Goal: Information Seeking & Learning: Find contact information

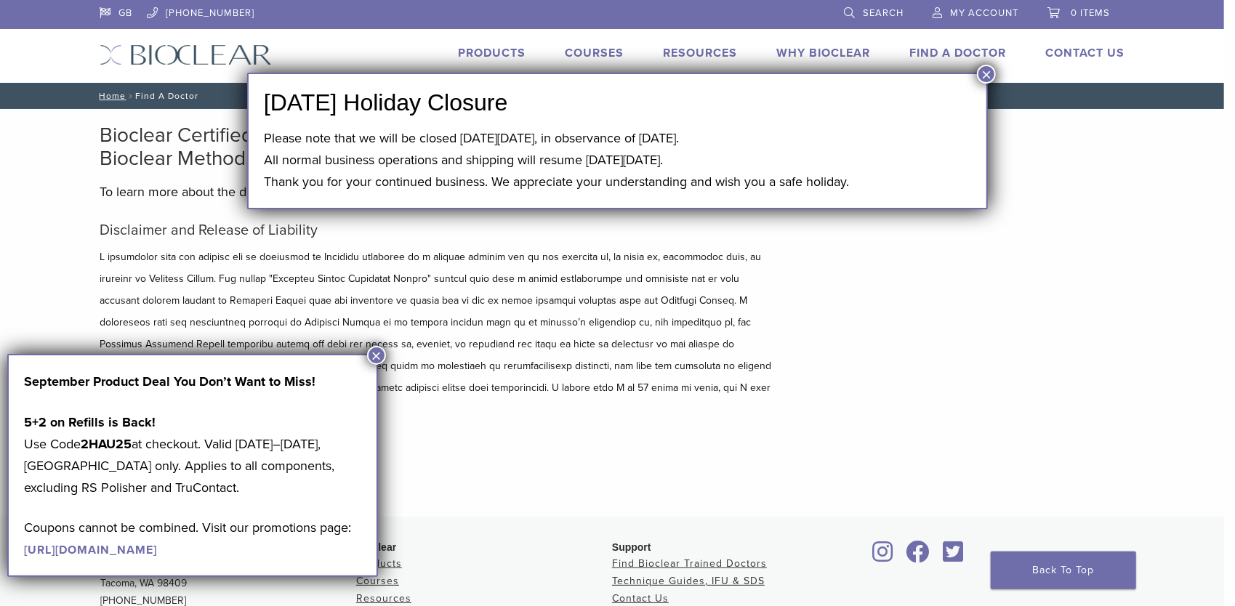
click at [377, 356] on button "×" at bounding box center [376, 355] width 19 height 19
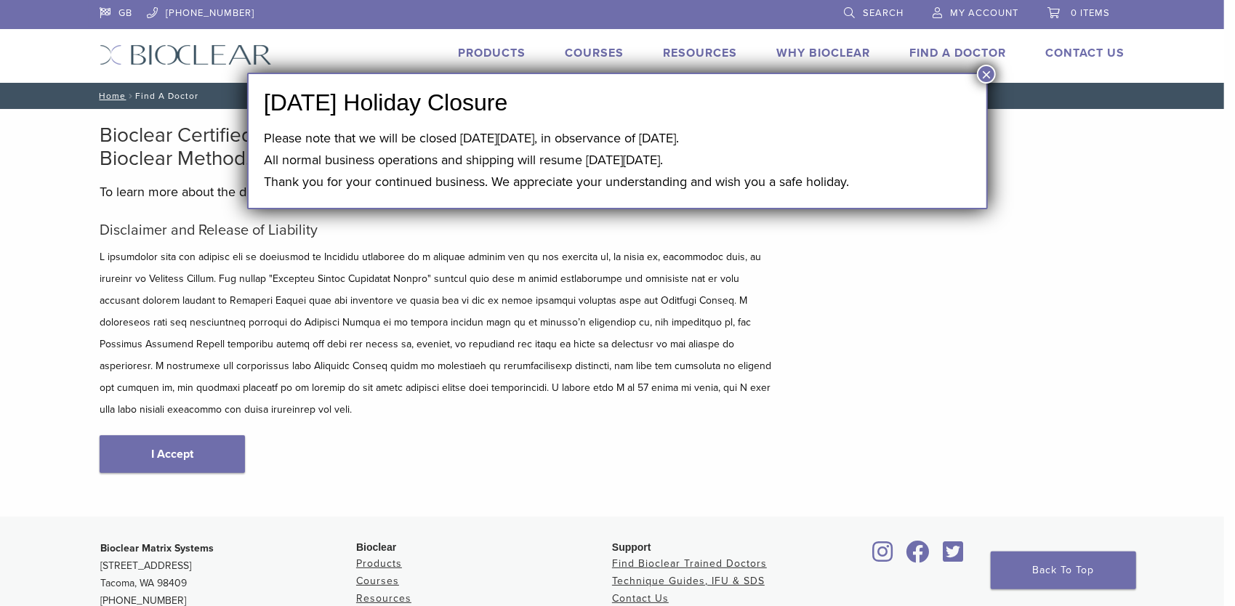
click at [985, 82] on button "×" at bounding box center [986, 74] width 19 height 19
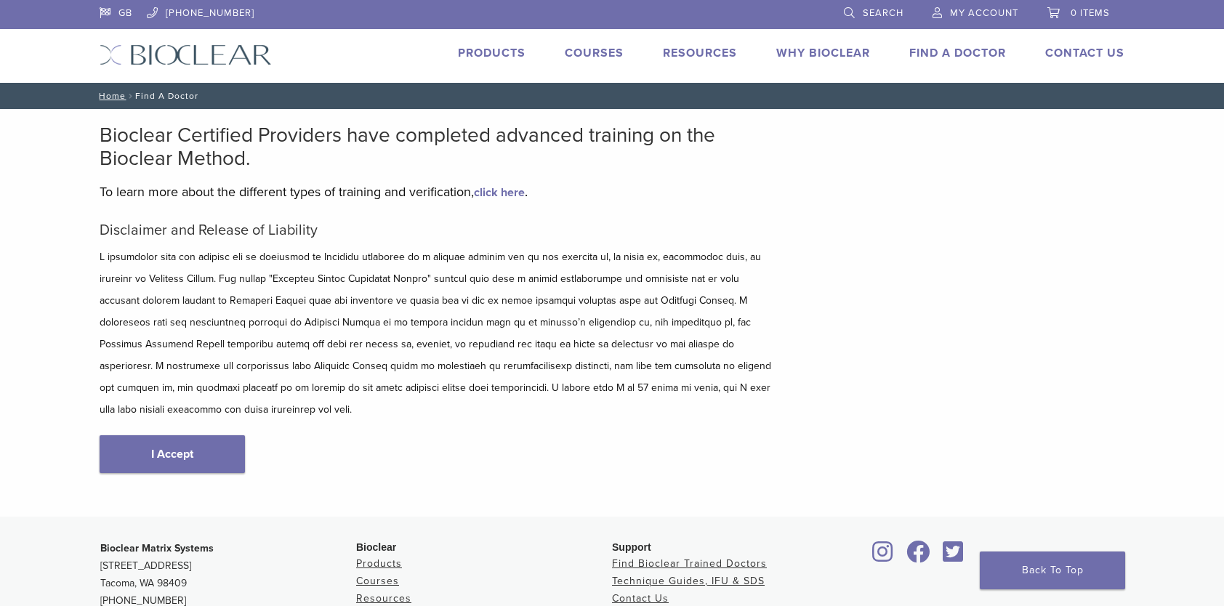
click at [974, 58] on link "Find A Doctor" at bounding box center [957, 53] width 97 height 15
click at [939, 53] on link "Find A Doctor" at bounding box center [957, 53] width 97 height 15
click at [508, 218] on div "Bioclear Certified Providers have completed advanced training on the Bioclear M…" at bounding box center [438, 313] width 676 height 379
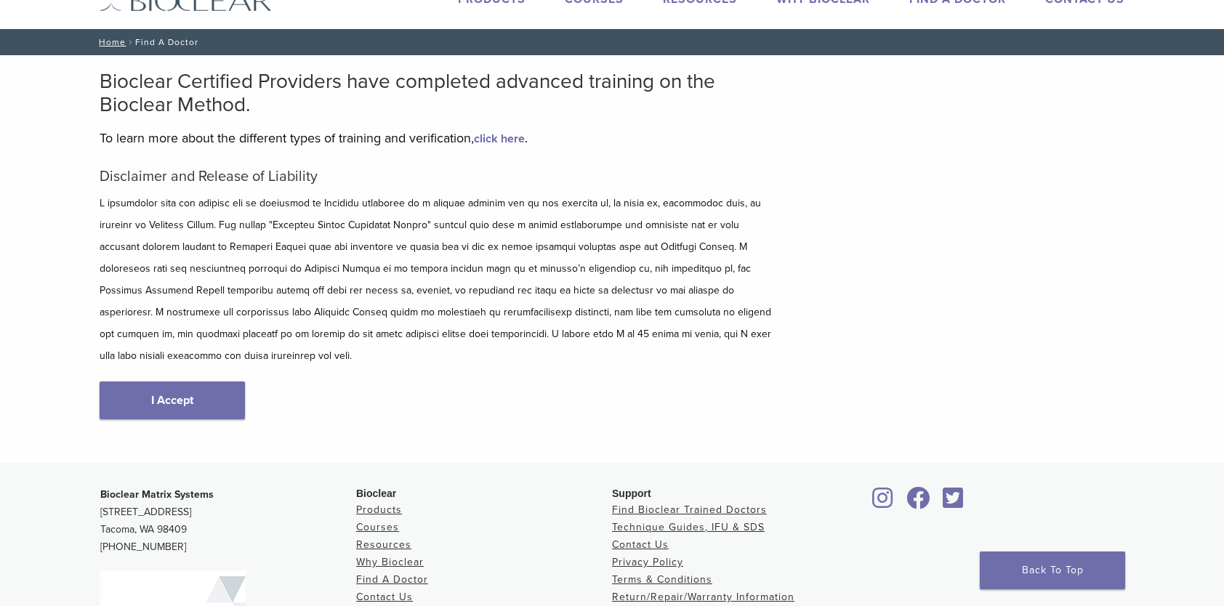
scroll to position [73, 0]
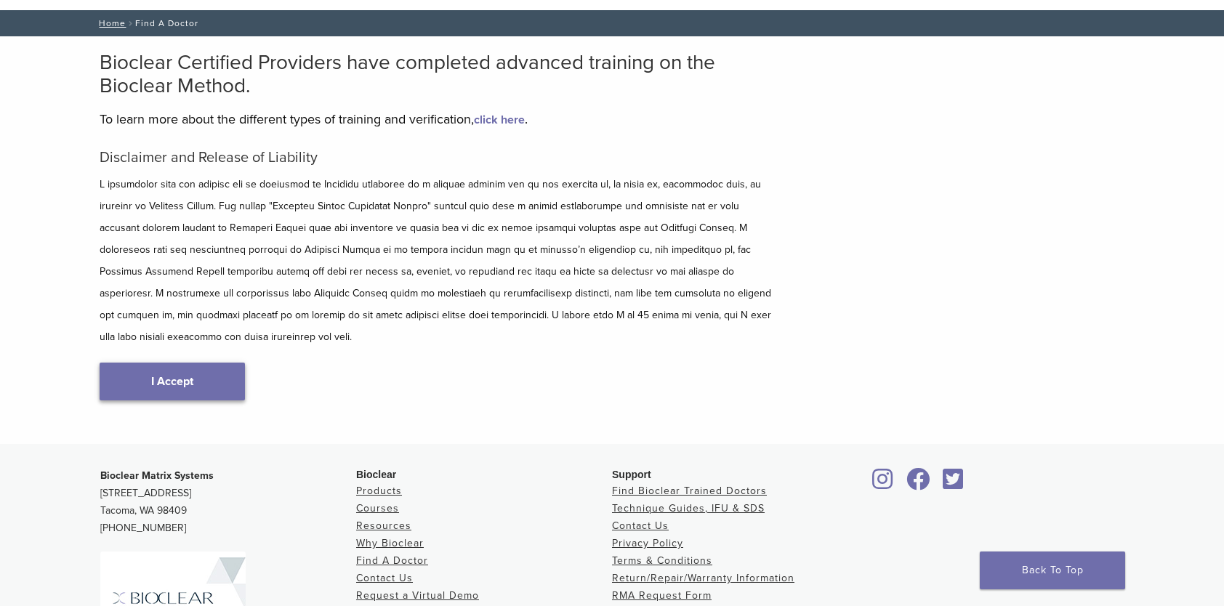
click at [183, 368] on link "I Accept" at bounding box center [172, 382] width 145 height 38
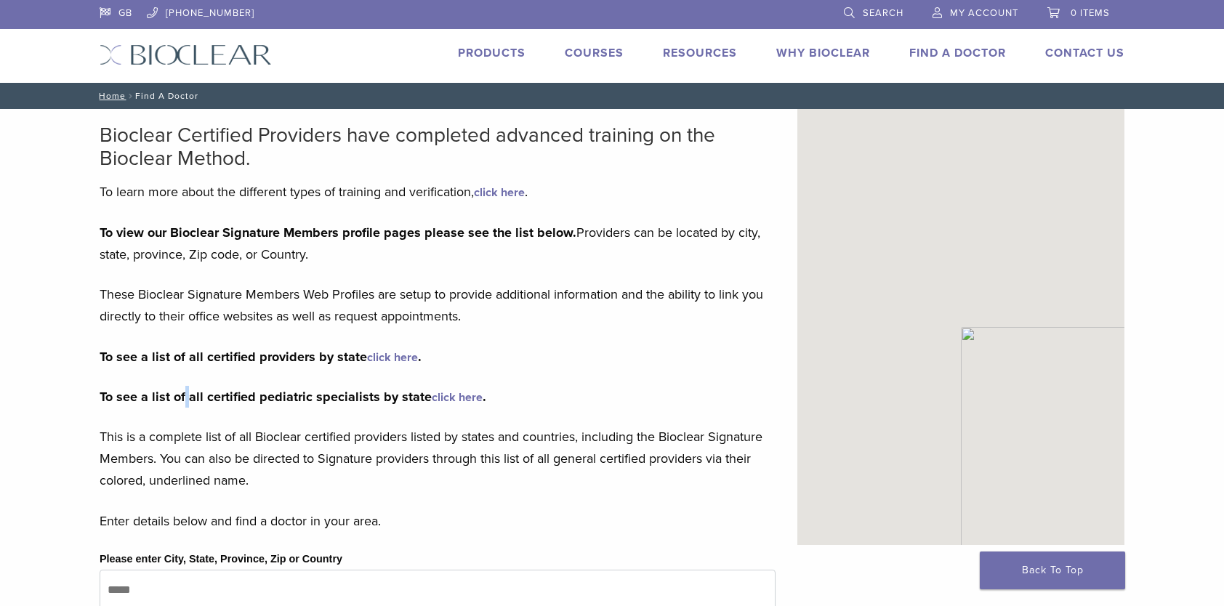
click at [183, 368] on div "To view our Bioclear Signature Members profile pages please see the list below.…" at bounding box center [438, 357] width 676 height 270
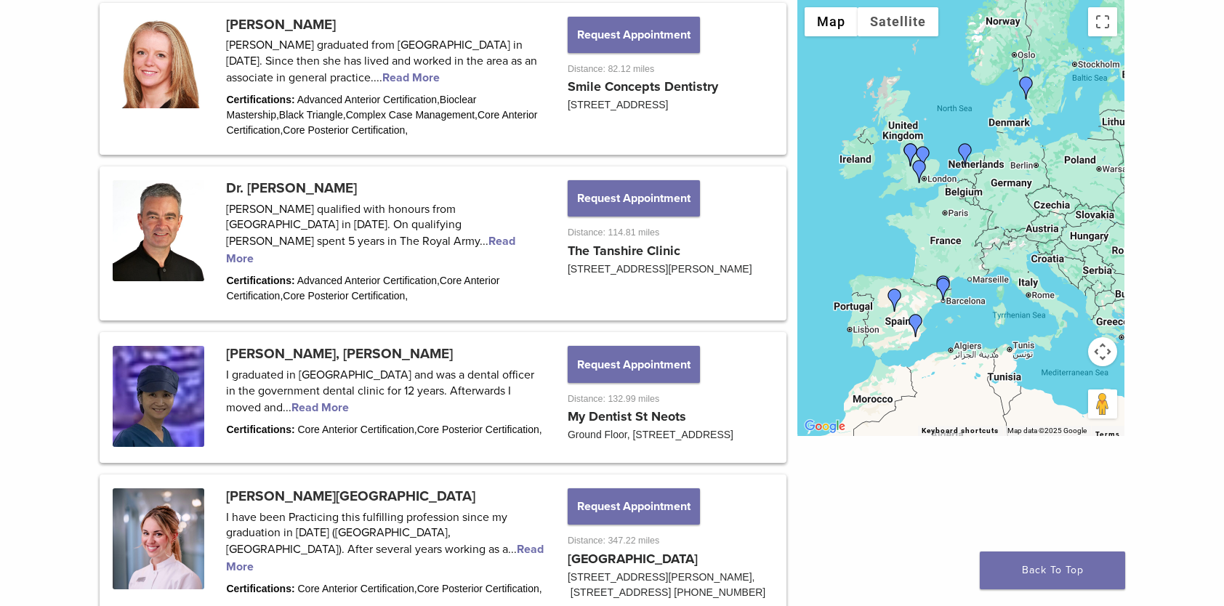
scroll to position [654, 0]
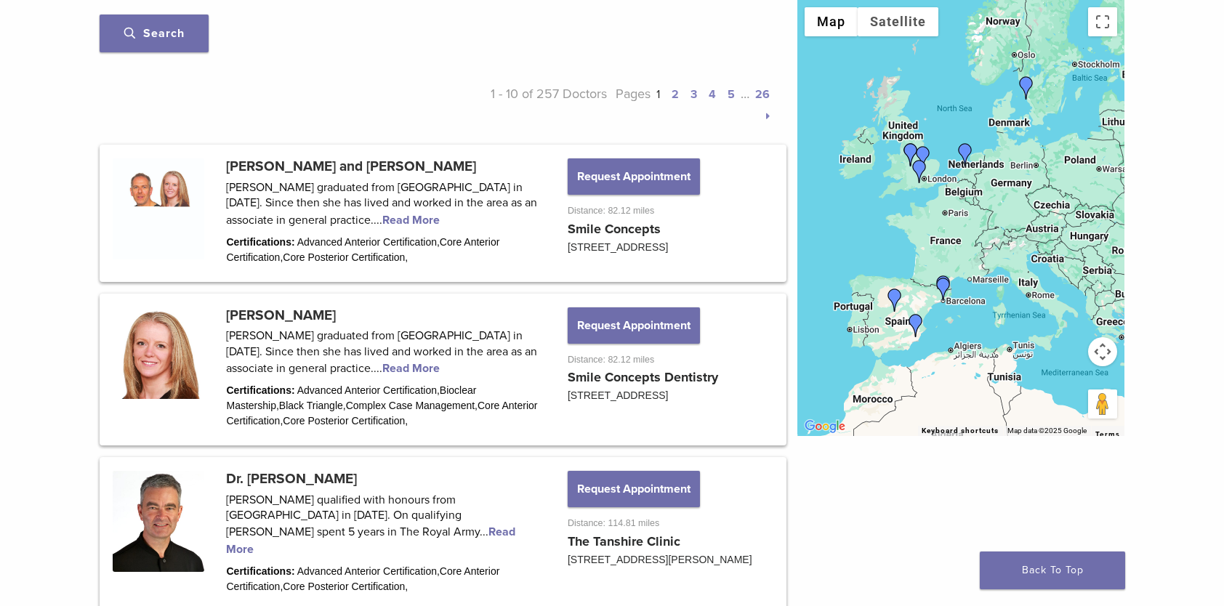
click at [676, 93] on link "2" at bounding box center [675, 94] width 7 height 15
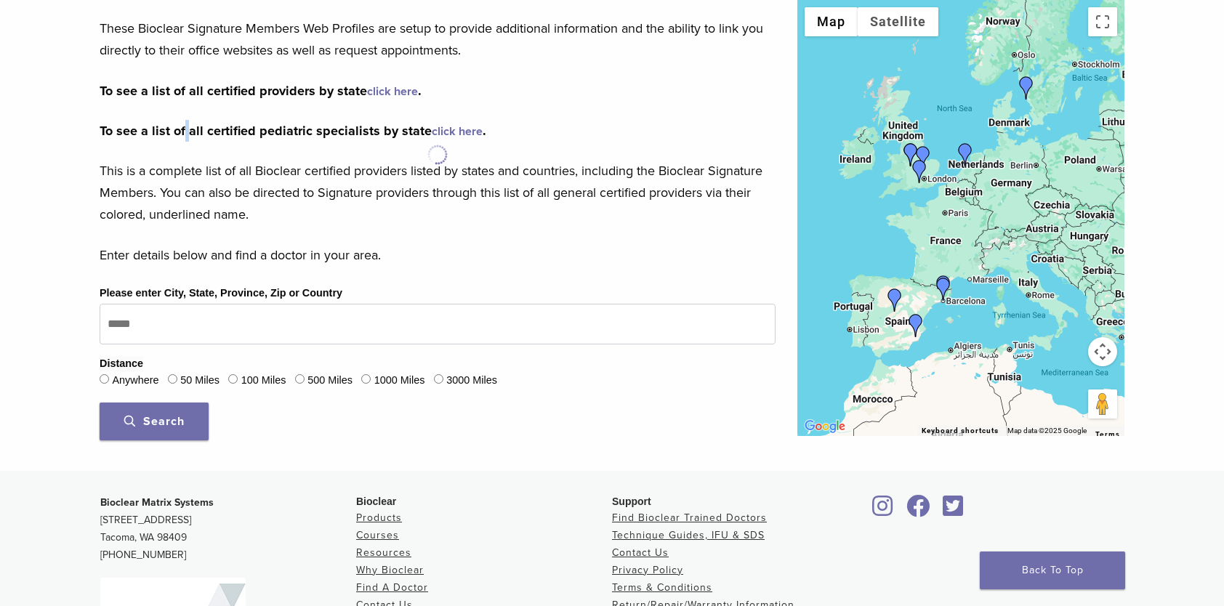
scroll to position [477, 0]
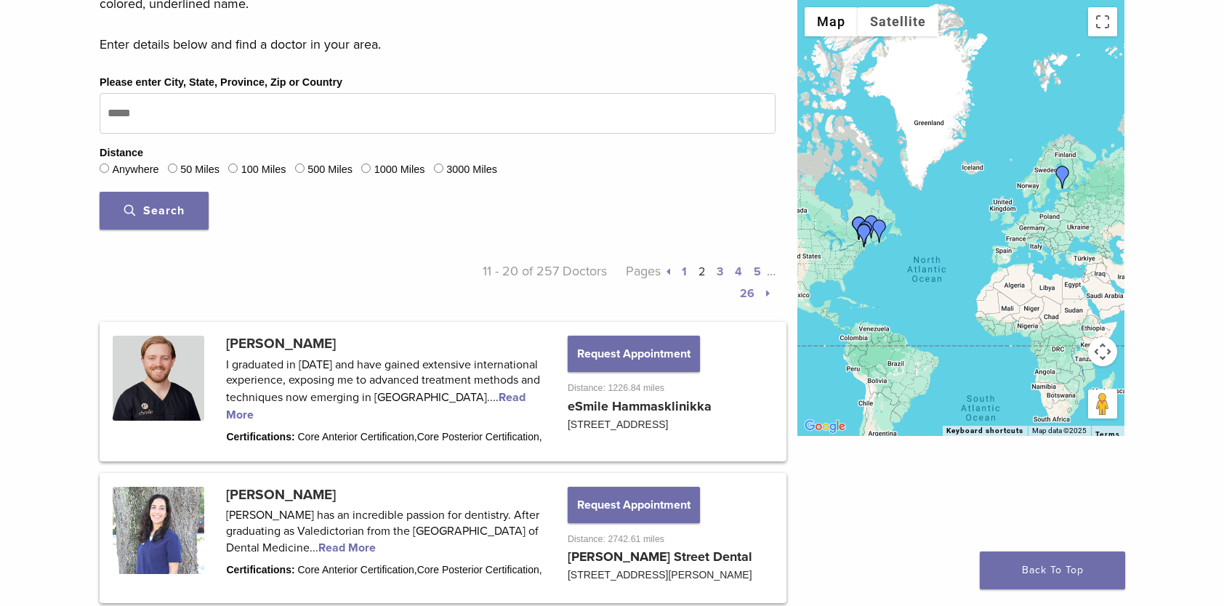
click at [121, 204] on button "Search" at bounding box center [154, 211] width 109 height 38
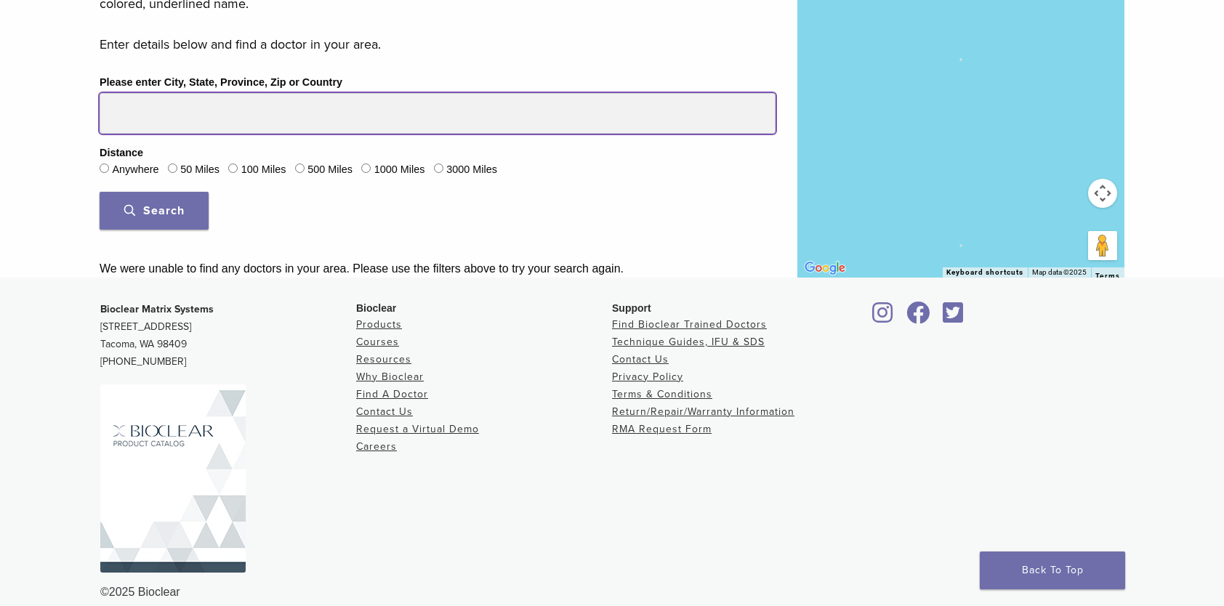
click at [273, 117] on input "Please enter City, State, Province, Zip or Country" at bounding box center [438, 113] width 676 height 41
click at [100, 192] on button "Search" at bounding box center [154, 211] width 109 height 38
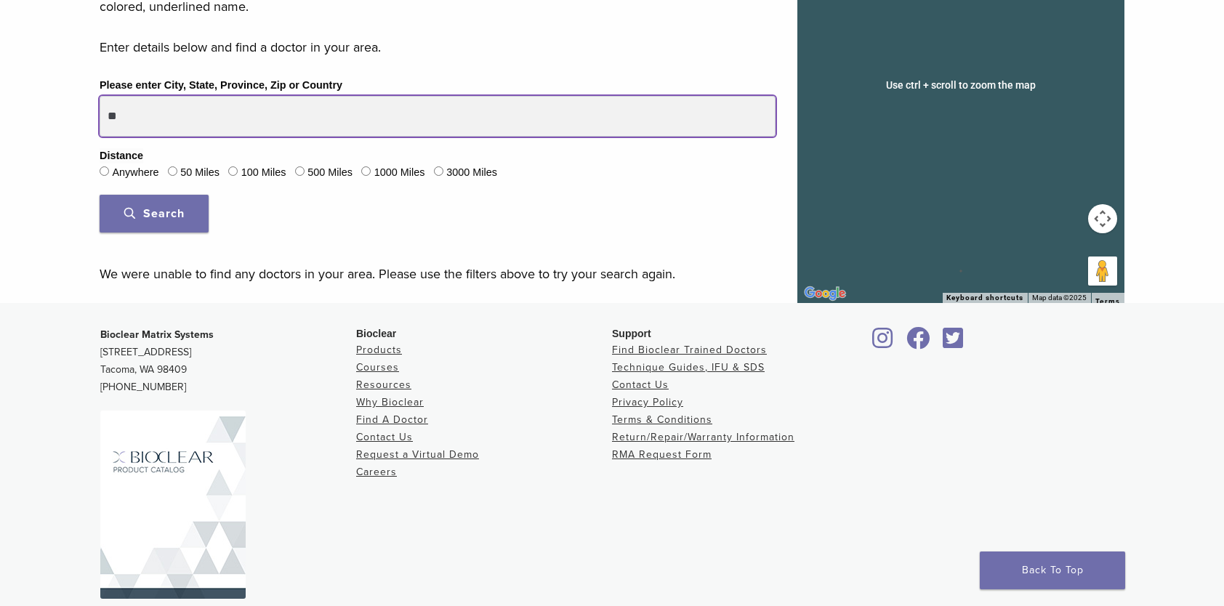
scroll to position [477, 0]
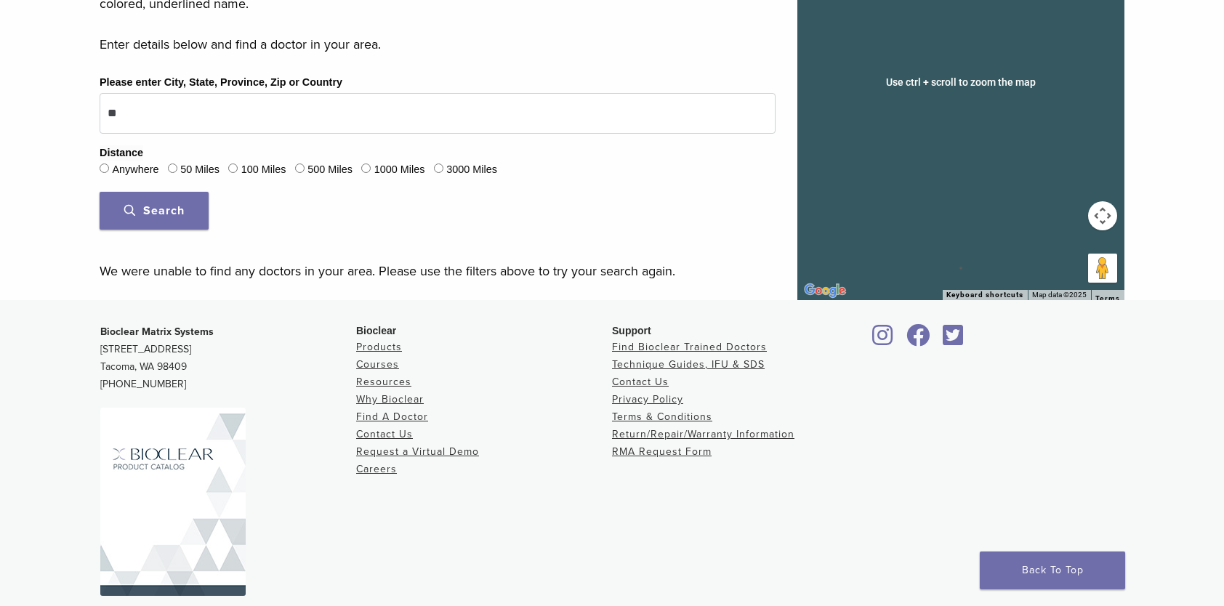
click at [230, 152] on fieldset "Distance Anywhere 50 Miles 100 Miles 500 Miles 1000 Miles 3000 Miles" at bounding box center [438, 162] width 676 height 35
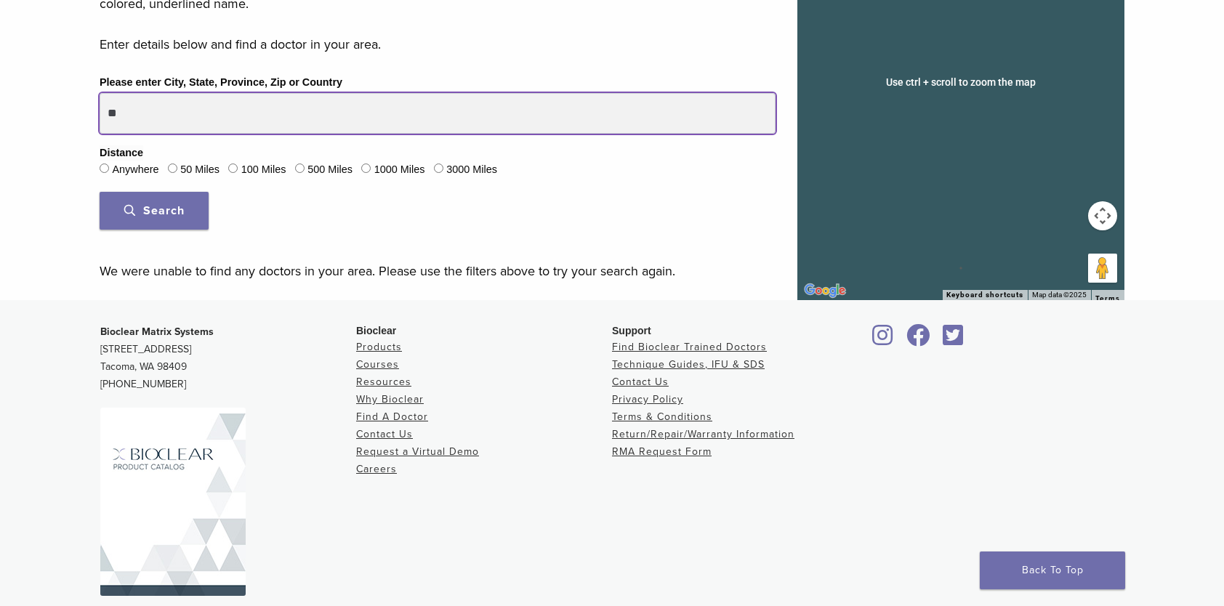
click at [202, 124] on input "**" at bounding box center [438, 113] width 676 height 41
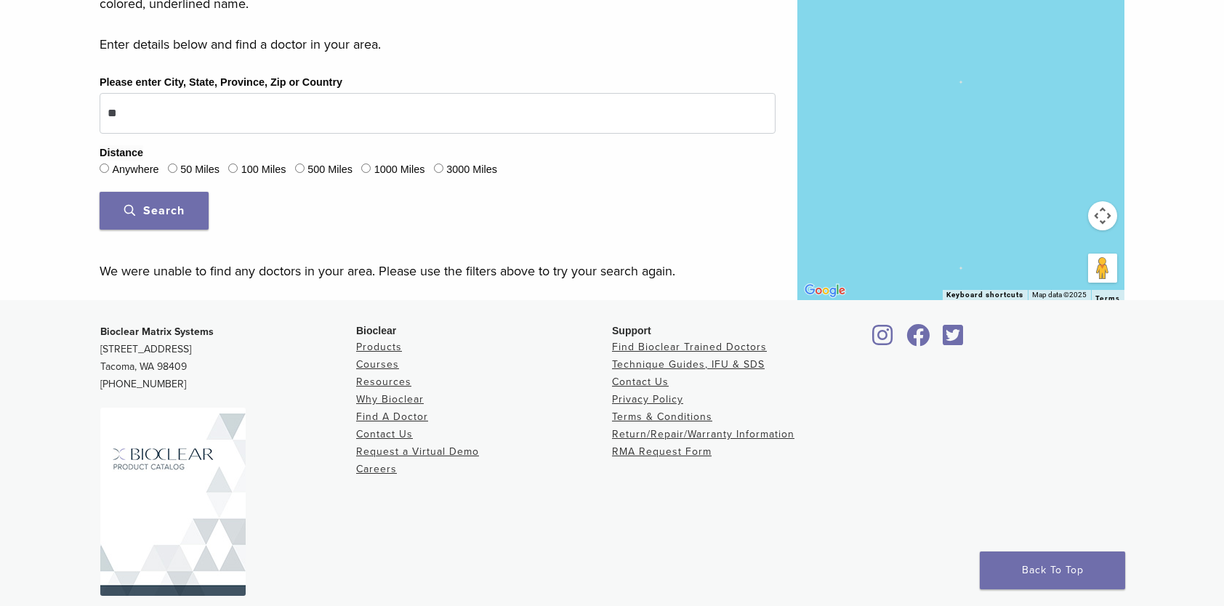
click at [158, 214] on span "Search" at bounding box center [154, 211] width 60 height 15
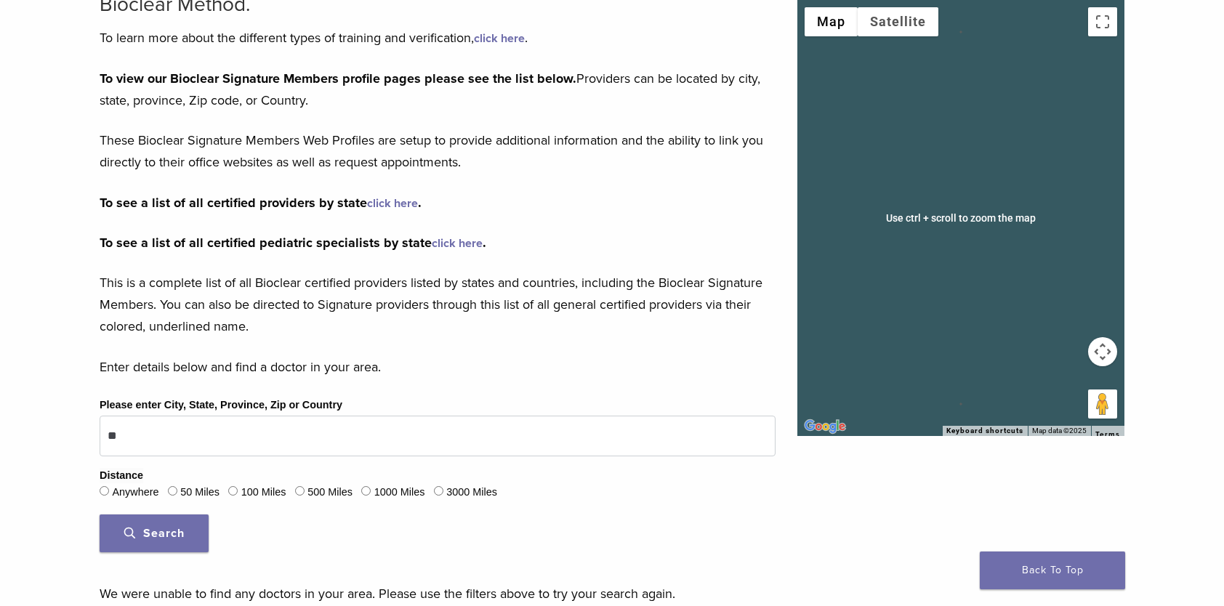
scroll to position [154, 0]
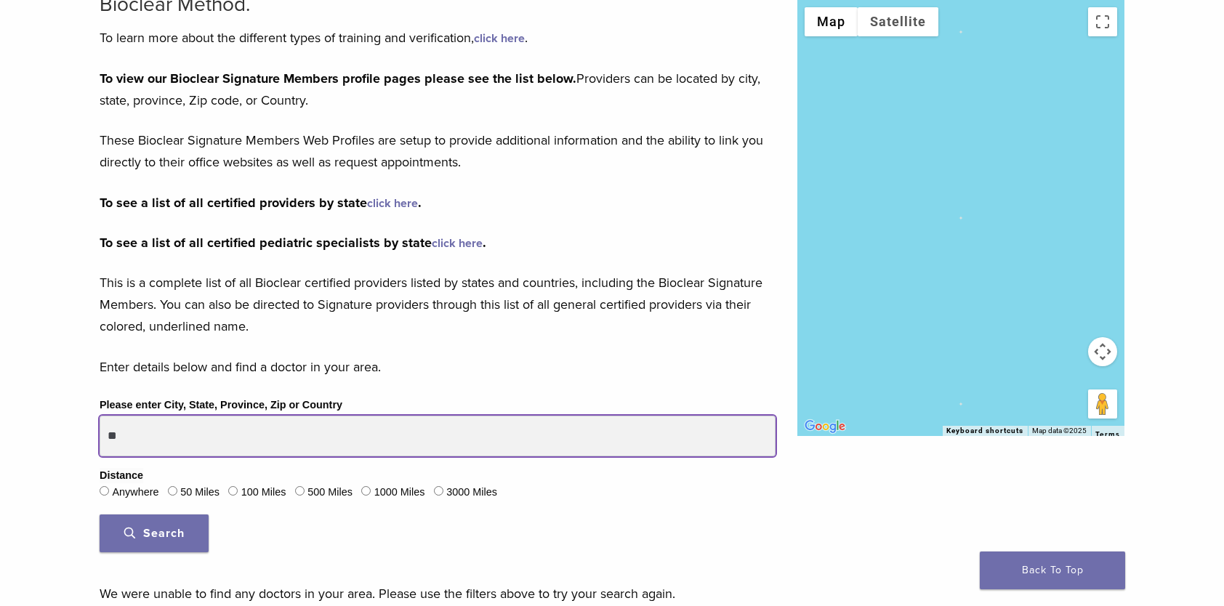
click at [136, 442] on input "**" at bounding box center [438, 436] width 676 height 41
type input "*"
type input "******"
click at [100, 515] on button "Search" at bounding box center [154, 534] width 109 height 38
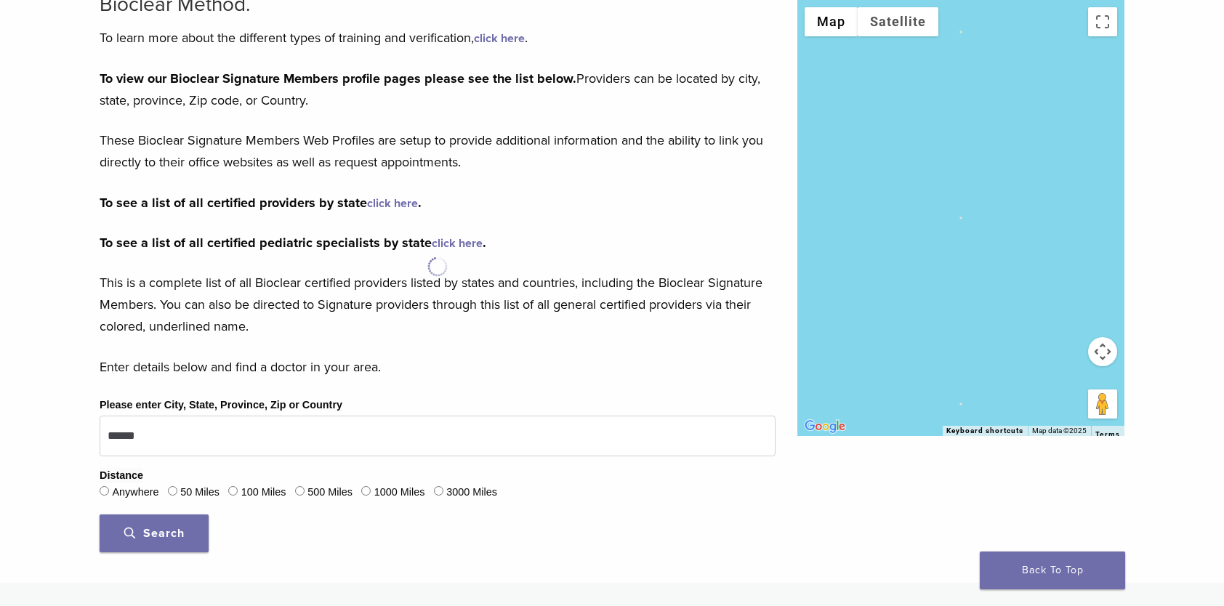
click at [138, 542] on button "Search" at bounding box center [154, 534] width 109 height 38
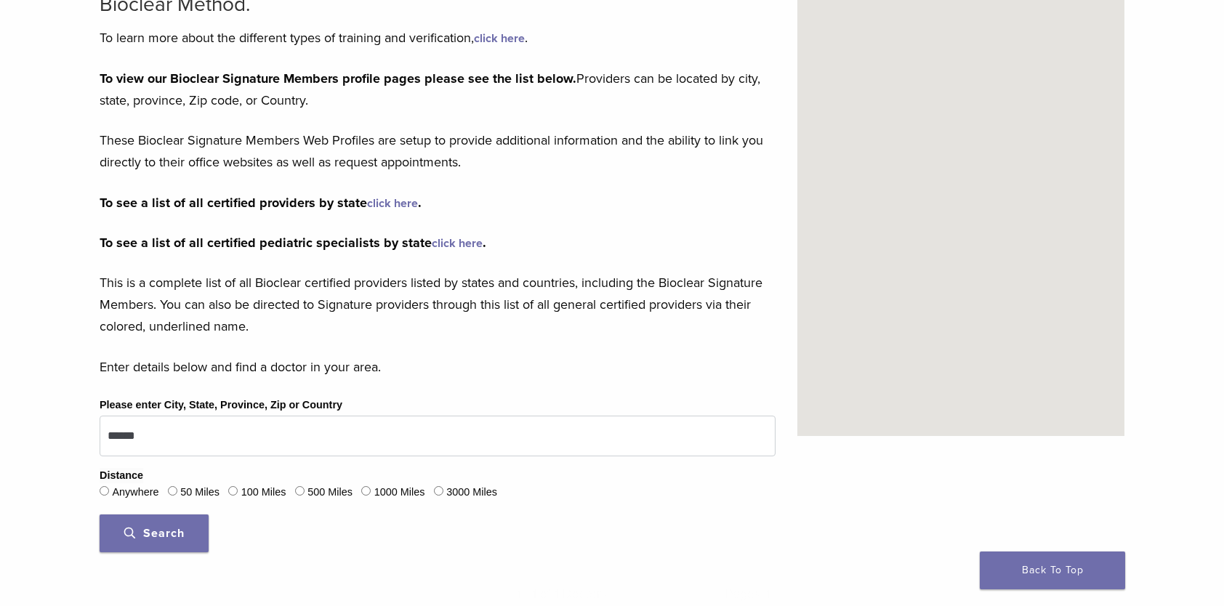
click at [138, 542] on button "Search" at bounding box center [154, 534] width 109 height 38
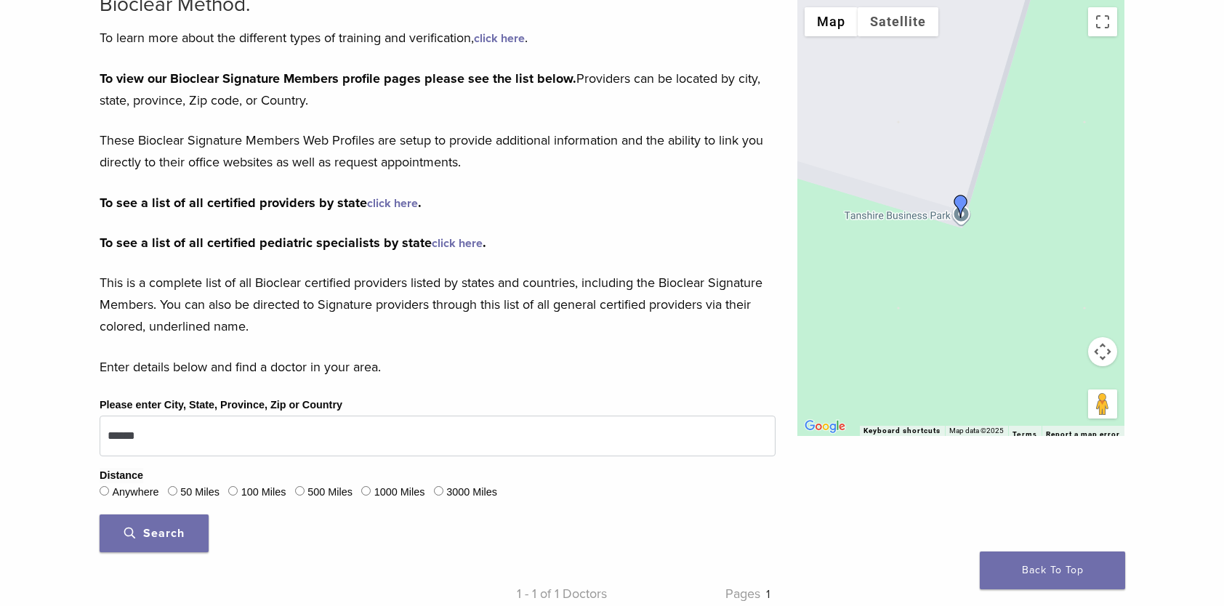
click at [174, 526] on span "Search" at bounding box center [154, 533] width 60 height 15
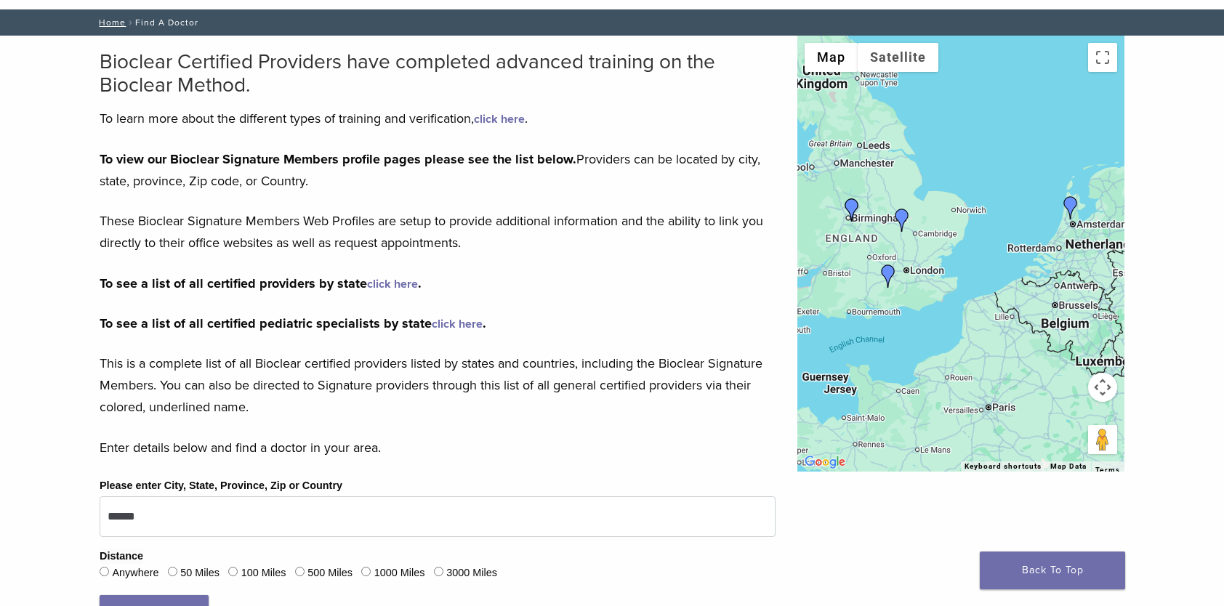
scroll to position [0, 0]
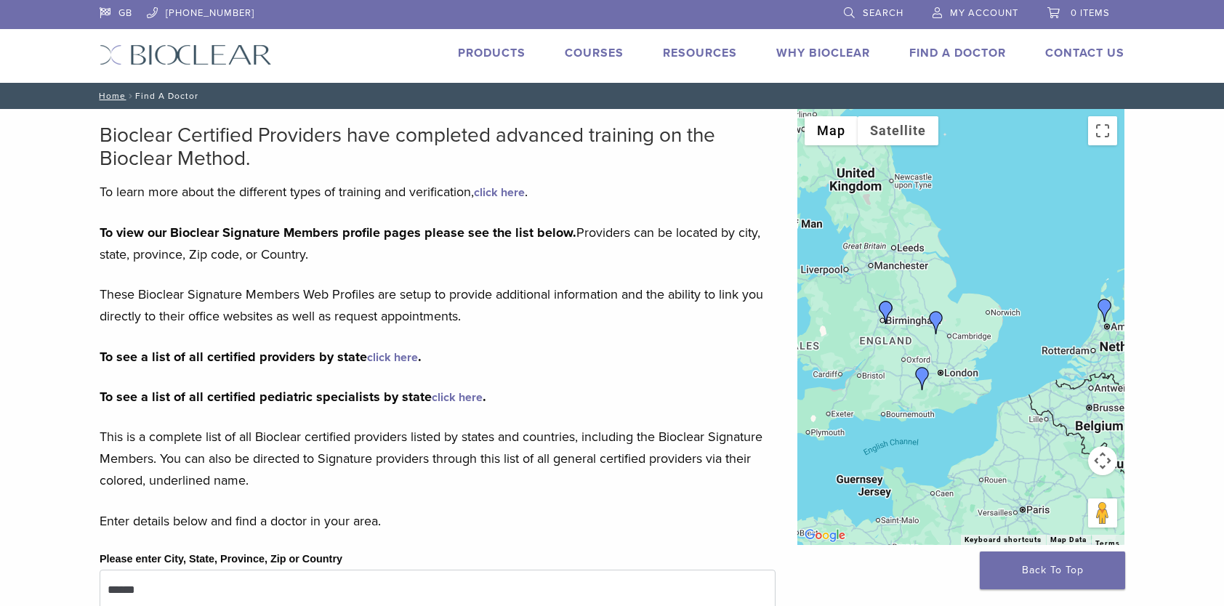
drag, startPoint x: 858, startPoint y: 323, endPoint x: 895, endPoint y: 355, distance: 49.0
click at [895, 355] on div at bounding box center [961, 327] width 327 height 436
click at [933, 321] on img "Dr. Shuk Yin, Yip" at bounding box center [936, 322] width 23 height 23
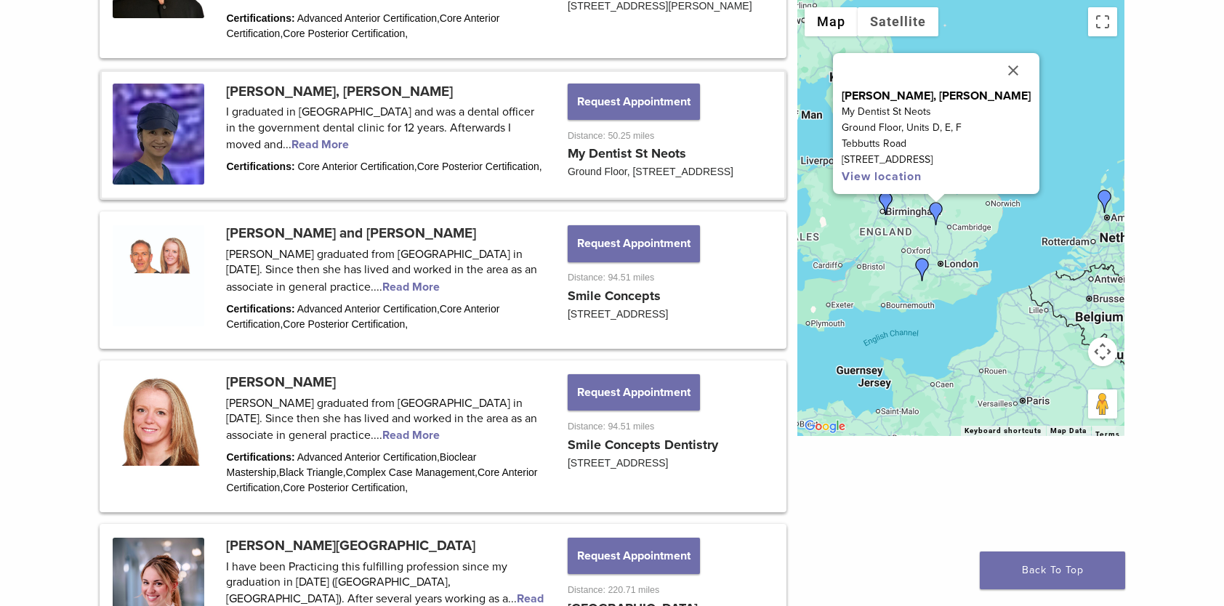
scroll to position [788, 0]
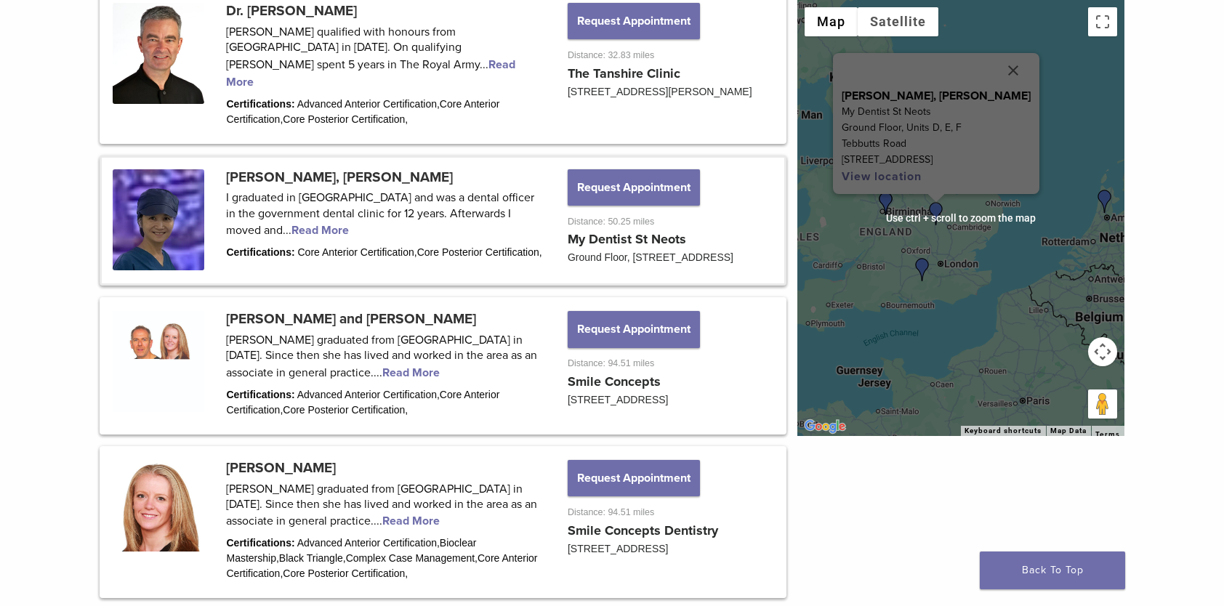
click at [942, 211] on img "Dr. Shuk Yin, Yip" at bounding box center [936, 213] width 23 height 23
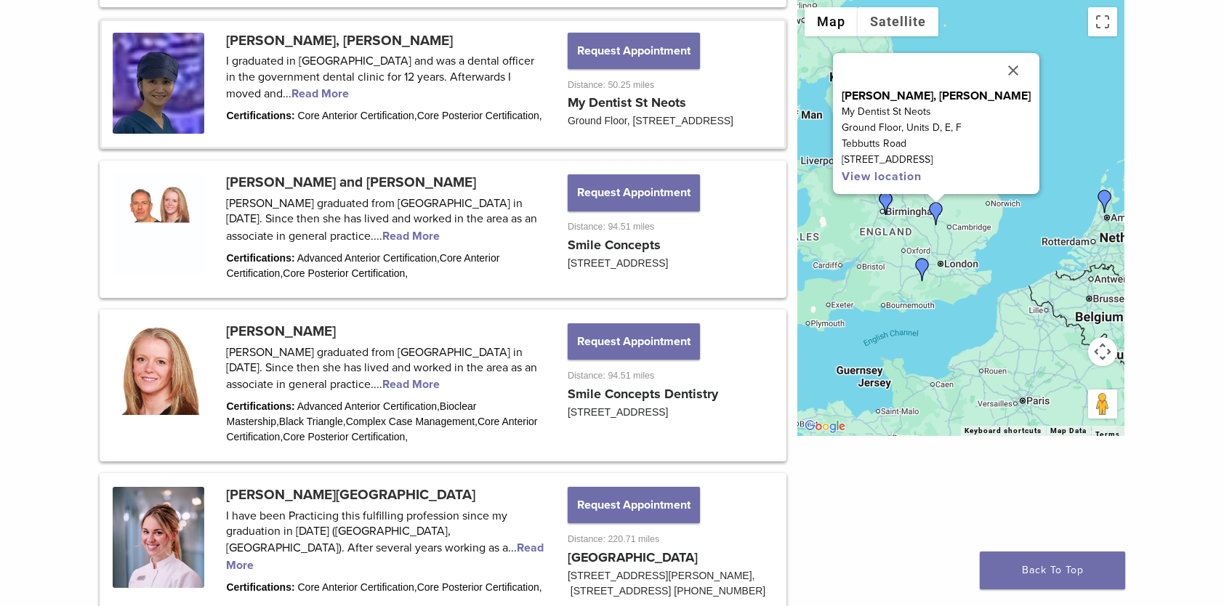
scroll to position [933, 0]
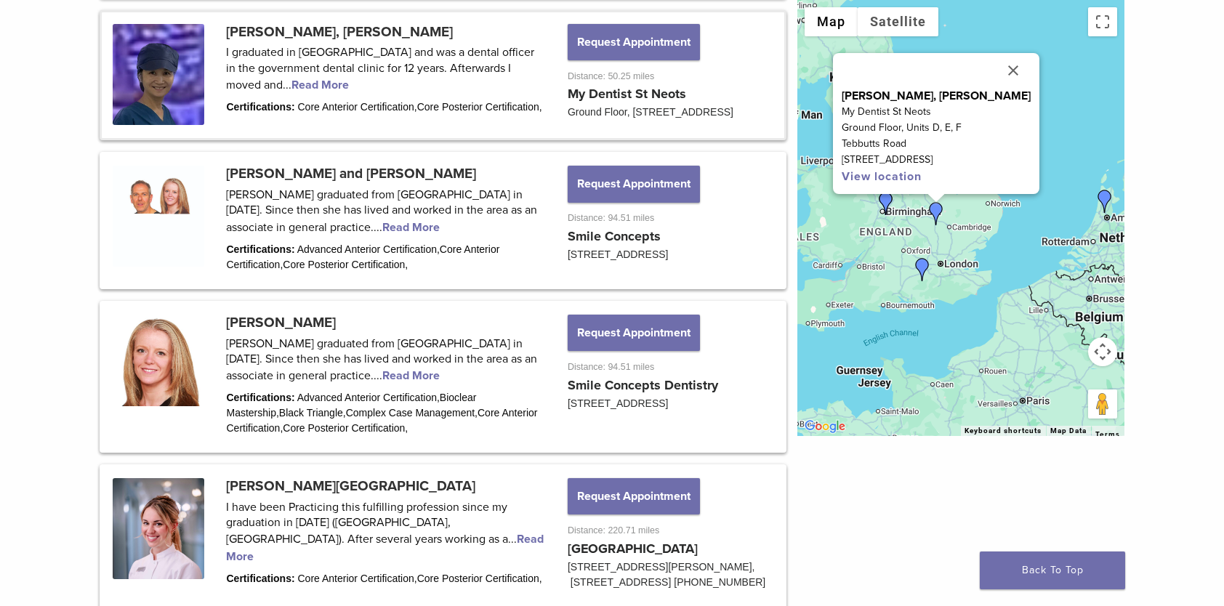
click at [925, 271] on img "Dr. Richard Brooks" at bounding box center [922, 269] width 23 height 23
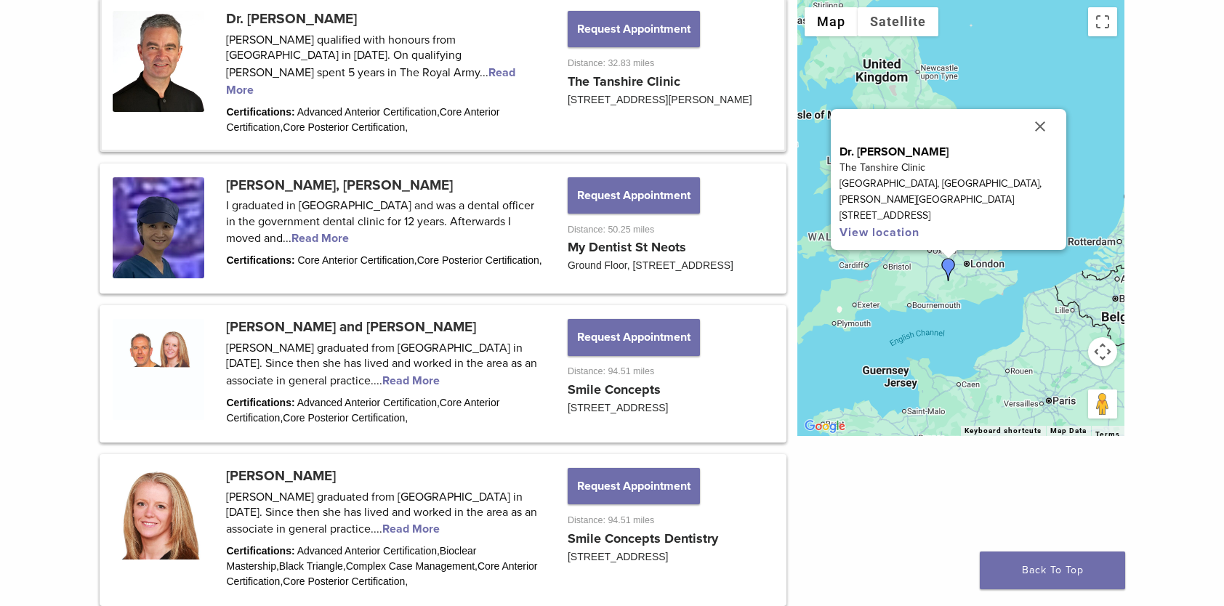
scroll to position [776, 0]
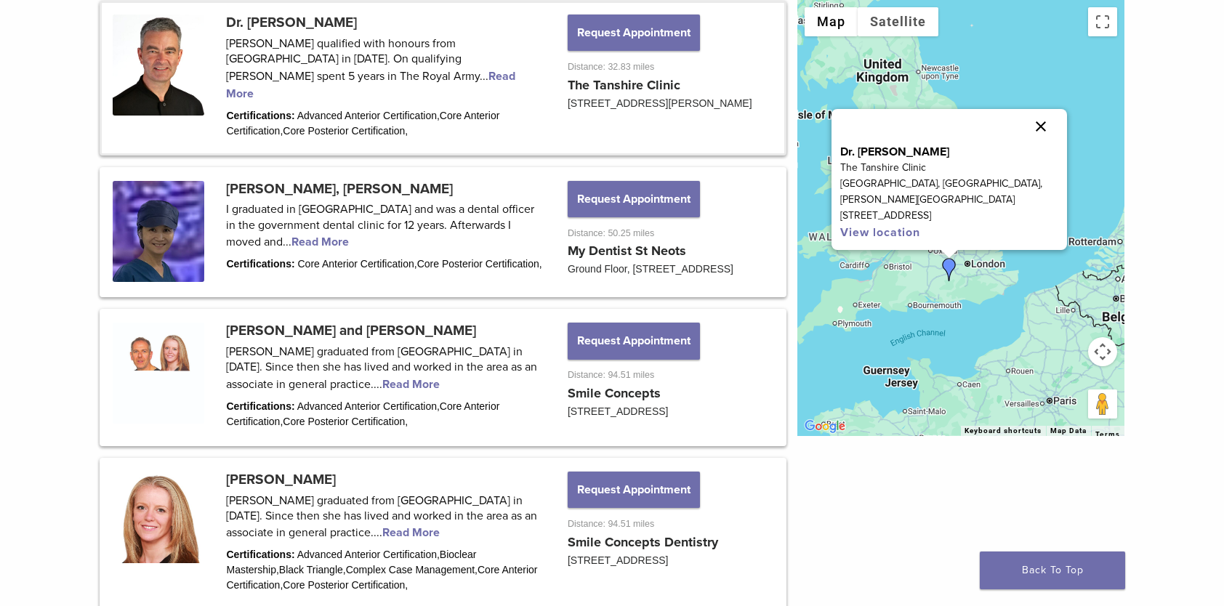
click at [1032, 144] on button "Close" at bounding box center [1041, 126] width 35 height 35
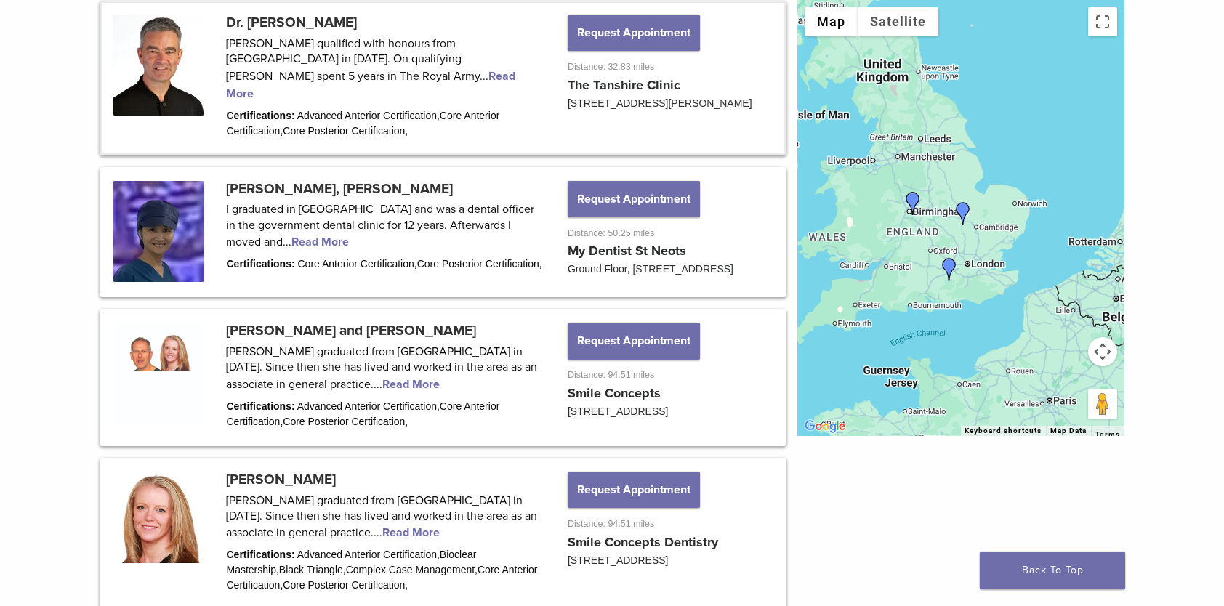
click at [915, 204] on img "Dr. Claire Burgess" at bounding box center [912, 203] width 23 height 23
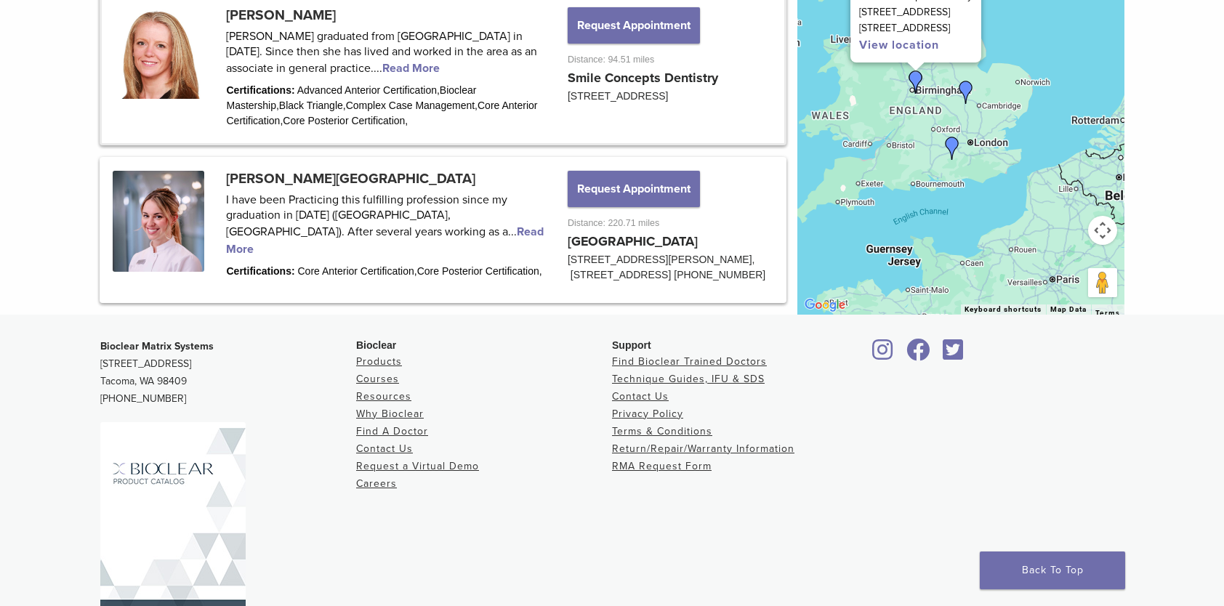
scroll to position [1248, 0]
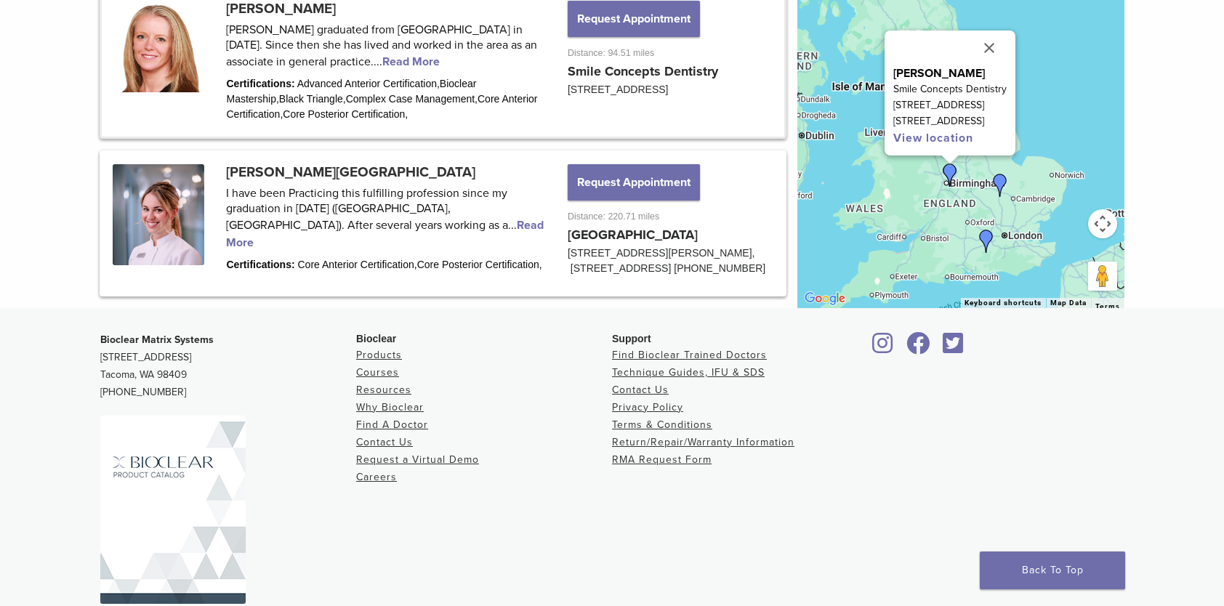
drag, startPoint x: 874, startPoint y: 156, endPoint x: 919, endPoint y: 279, distance: 131.6
click at [919, 279] on div "Dr. Claire Burgess Smile Concepts Dentistry 91 Lode Lane Solihull, Birmingham B…" at bounding box center [961, 90] width 327 height 436
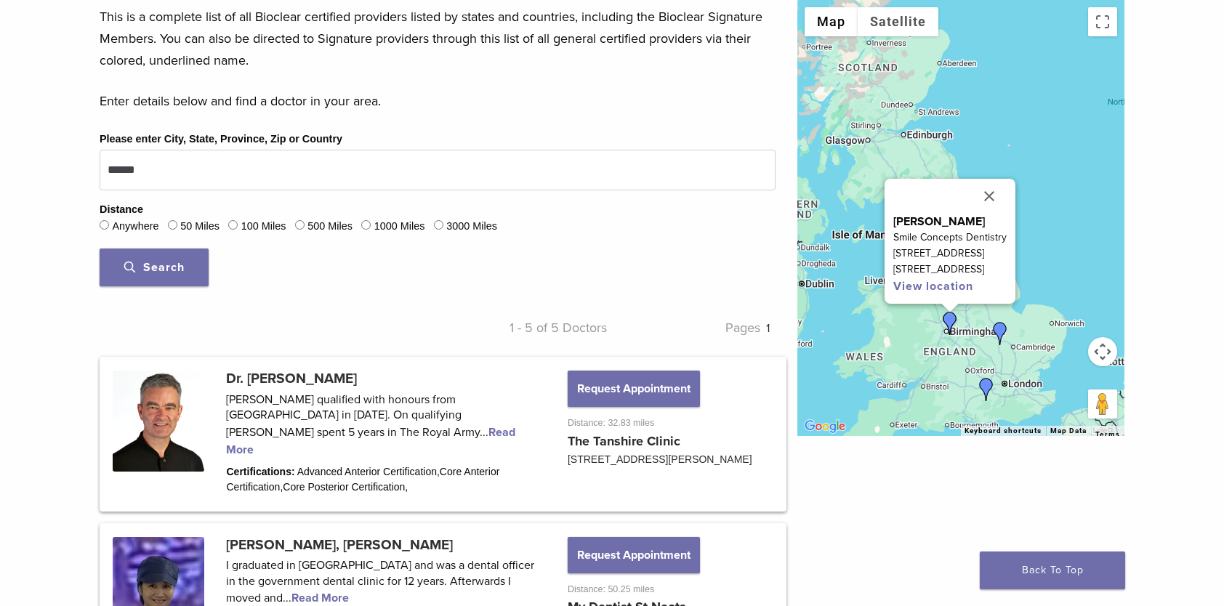
scroll to position [302, 0]
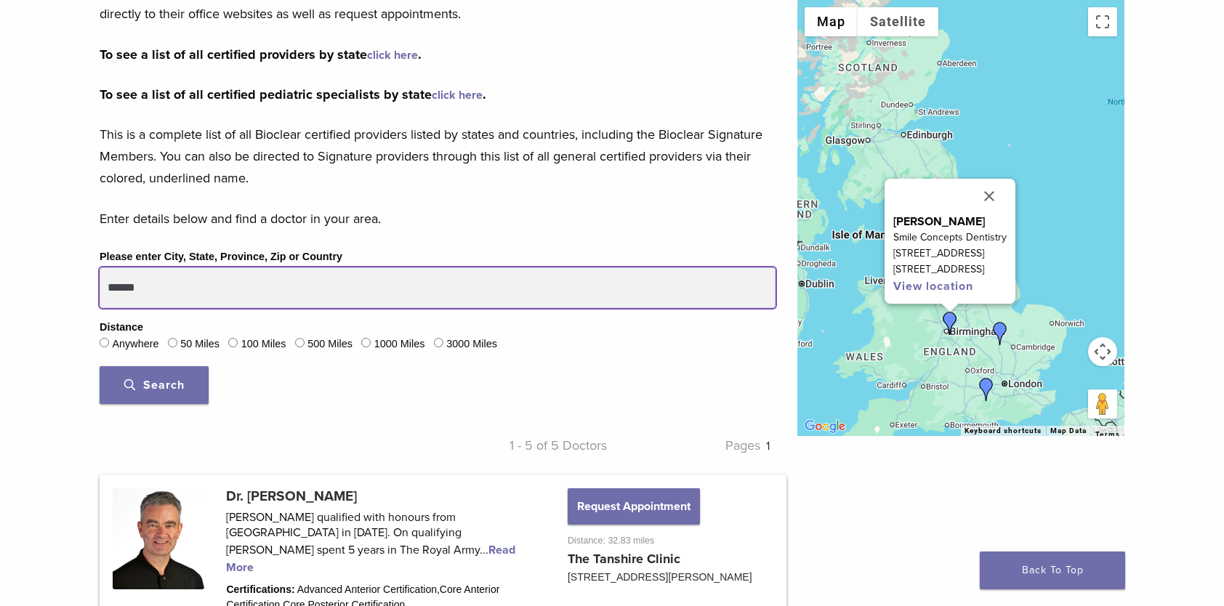
drag, startPoint x: 175, startPoint y: 287, endPoint x: 99, endPoint y: 298, distance: 77.1
click at [99, 298] on div "Please enter City, State, Province, Zip or Country ****** Distance Anywhere 50 …" at bounding box center [438, 331] width 698 height 167
type input "*******"
click at [100, 366] on button "Search" at bounding box center [154, 385] width 109 height 38
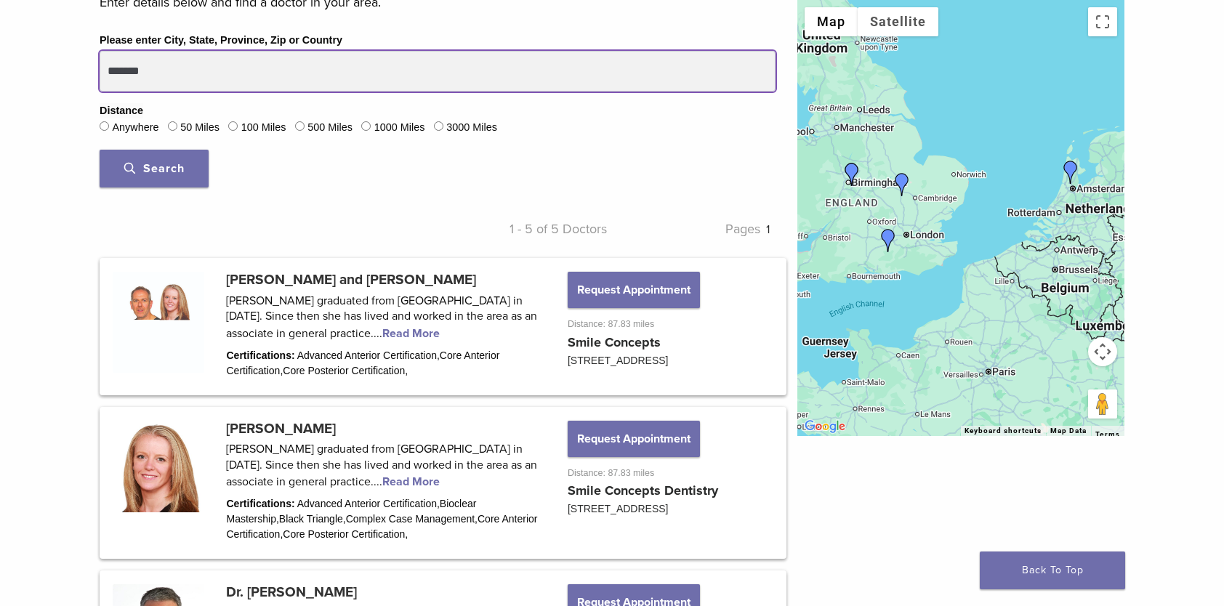
scroll to position [448, 0]
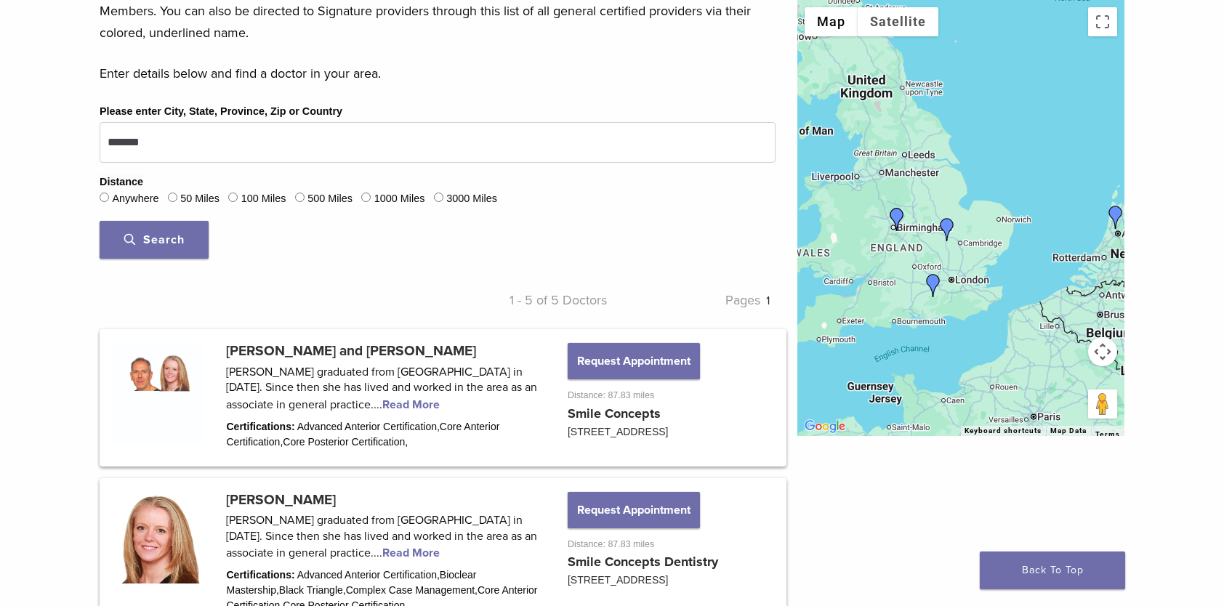
drag, startPoint x: 870, startPoint y: 281, endPoint x: 915, endPoint y: 342, distance: 76.1
click at [916, 321] on div at bounding box center [961, 218] width 327 height 436
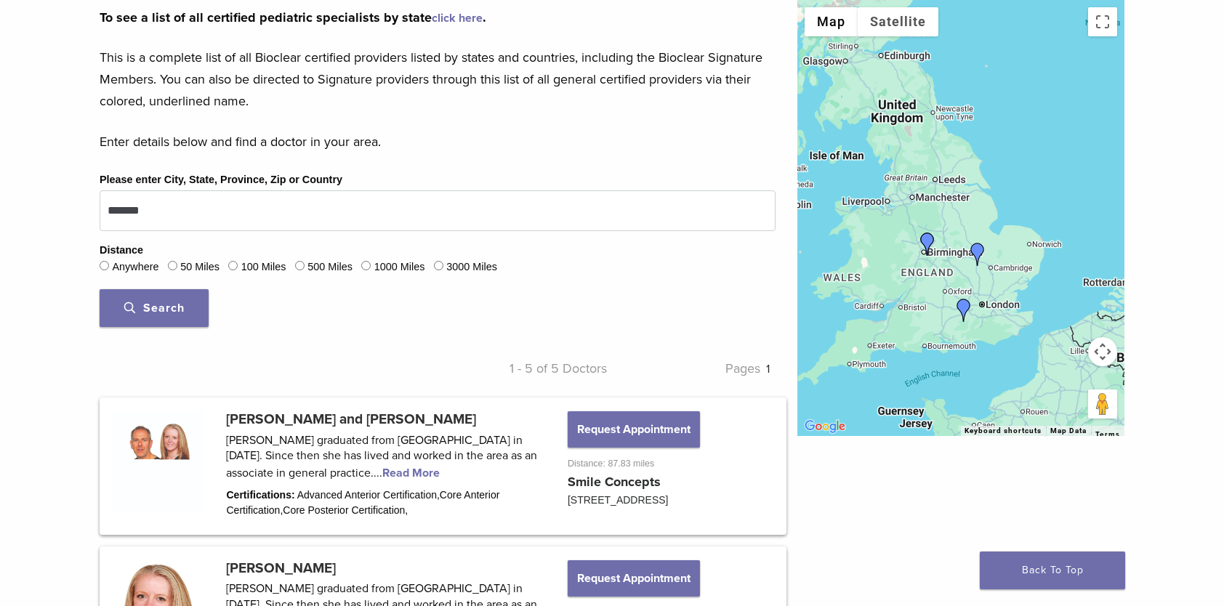
scroll to position [0, 0]
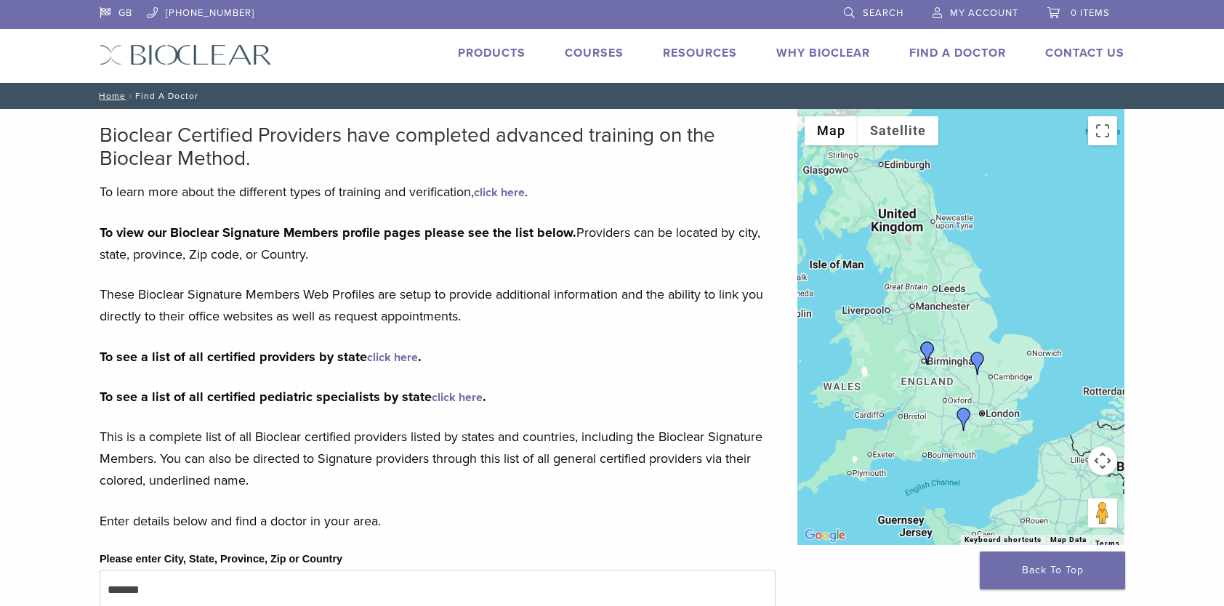
click at [393, 356] on link "click here" at bounding box center [392, 357] width 51 height 15
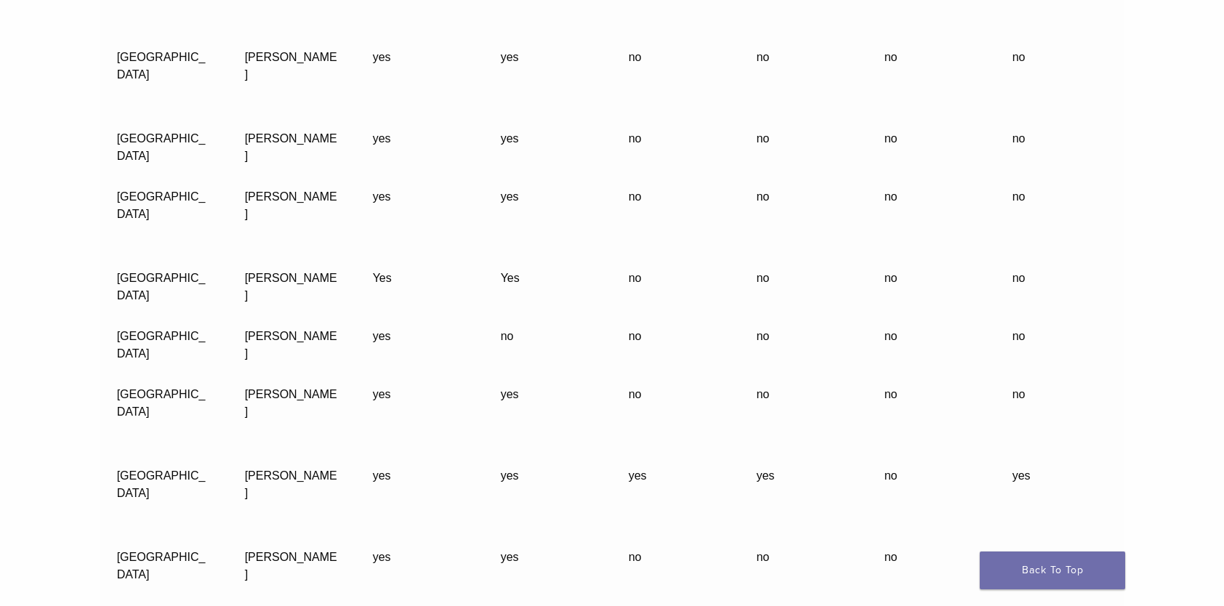
scroll to position [40419, 0]
